Goal: Information Seeking & Learning: Get advice/opinions

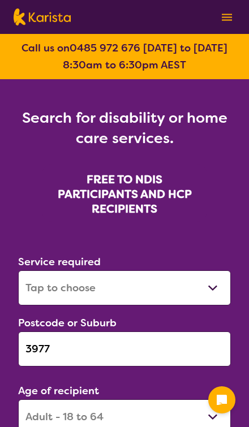
select select "[MEDICAL_DATA]"
select select "AD"
select select "NDIS"
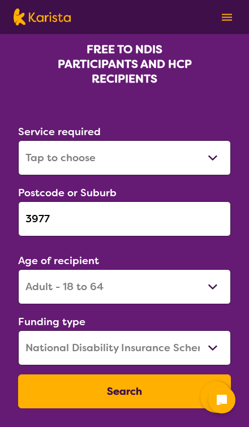
scroll to position [137, 0]
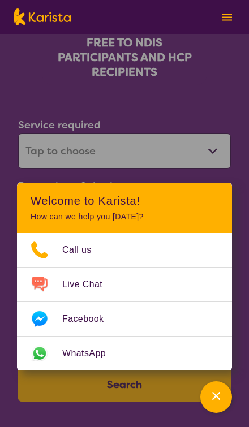
click at [218, 401] on icon "Channel Menu" at bounding box center [215, 395] width 11 height 11
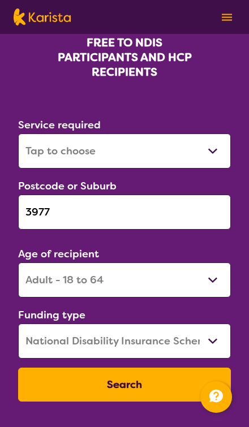
click at [180, 390] on button "Search" at bounding box center [124, 384] width 212 height 34
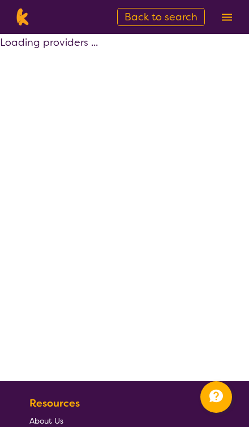
select select "by_score"
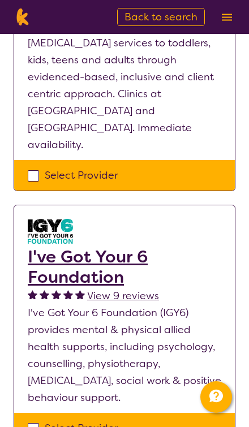
scroll to position [708, 0]
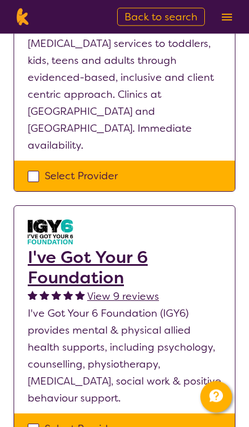
click at [134, 289] on span "View 9 reviews" at bounding box center [123, 296] width 72 height 14
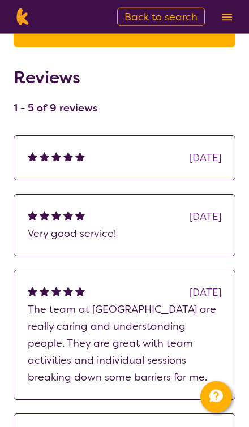
scroll to position [183, 0]
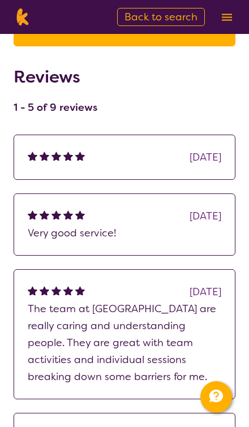
click at [195, 218] on div "[DATE]" at bounding box center [205, 215] width 32 height 17
click at [98, 236] on p "Very good service!" at bounding box center [124, 232] width 193 height 17
click at [211, 221] on div "[DATE]" at bounding box center [205, 215] width 32 height 17
click at [198, 165] on div "[DATE]" at bounding box center [205, 157] width 32 height 17
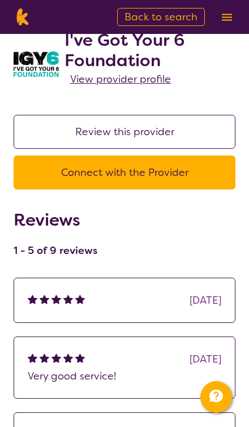
scroll to position [0, 0]
